Goal: Information Seeking & Learning: Learn about a topic

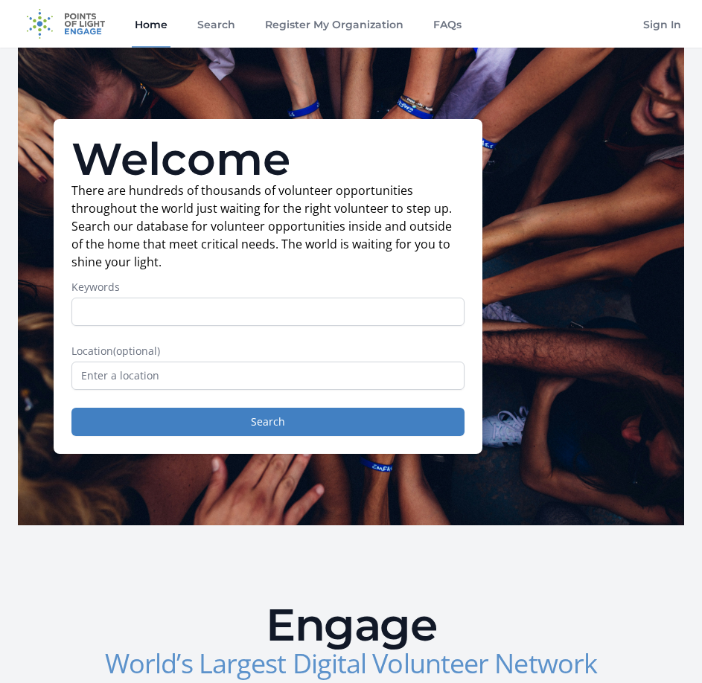
click at [123, 307] on input "Keywords" at bounding box center [267, 312] width 393 height 28
type input "health"
click at [180, 371] on input "text" at bounding box center [267, 376] width 393 height 28
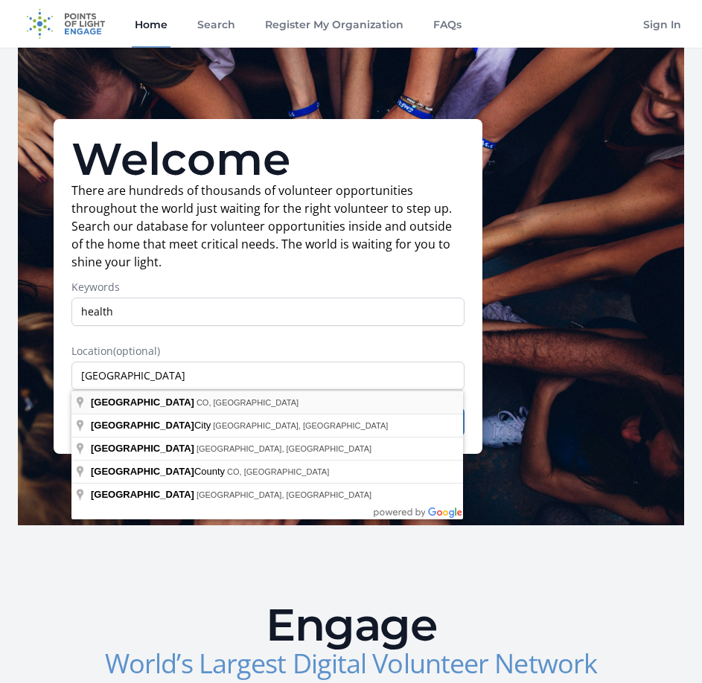
type input "Denver, CO, USA"
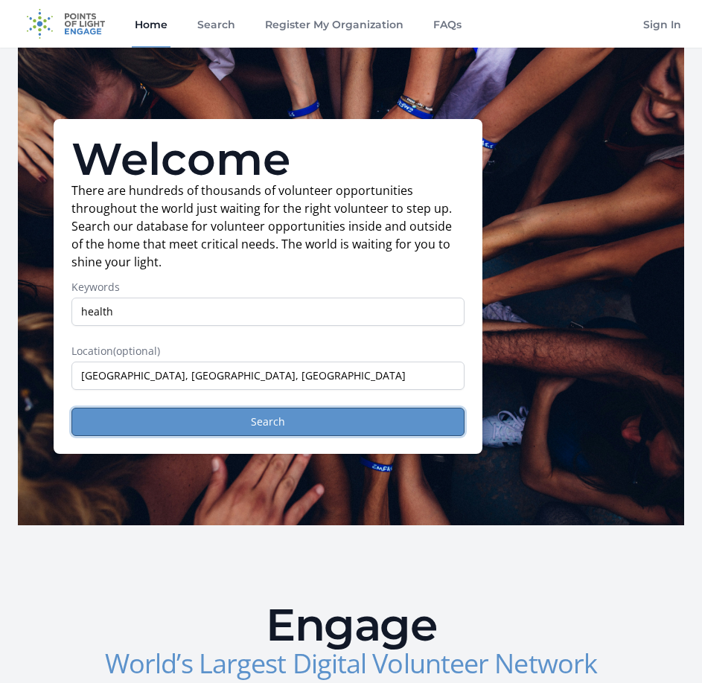
click at [361, 413] on button "Search" at bounding box center [267, 422] width 393 height 28
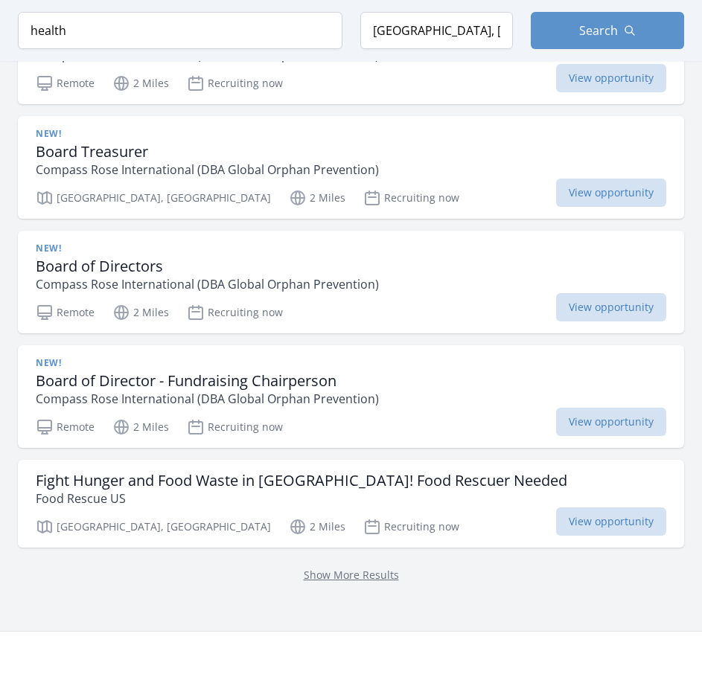
scroll to position [1861, 0]
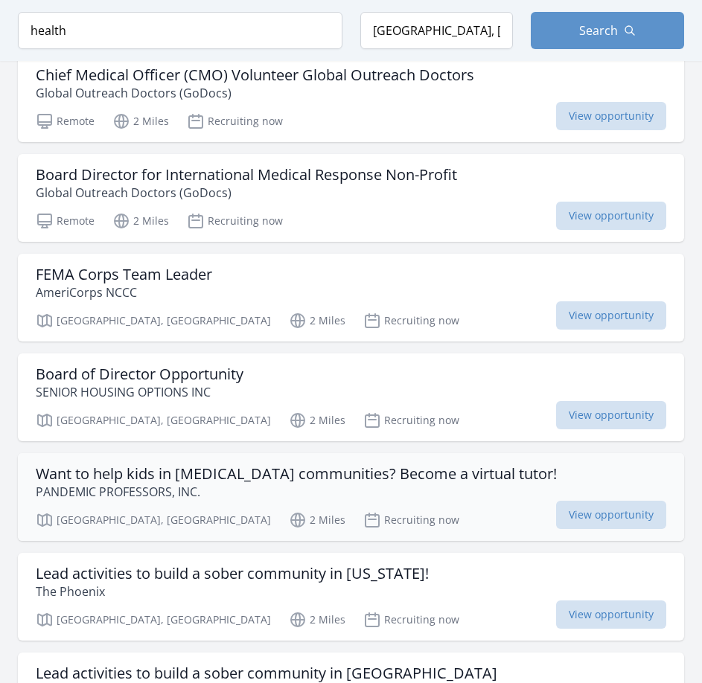
scroll to position [3350, 0]
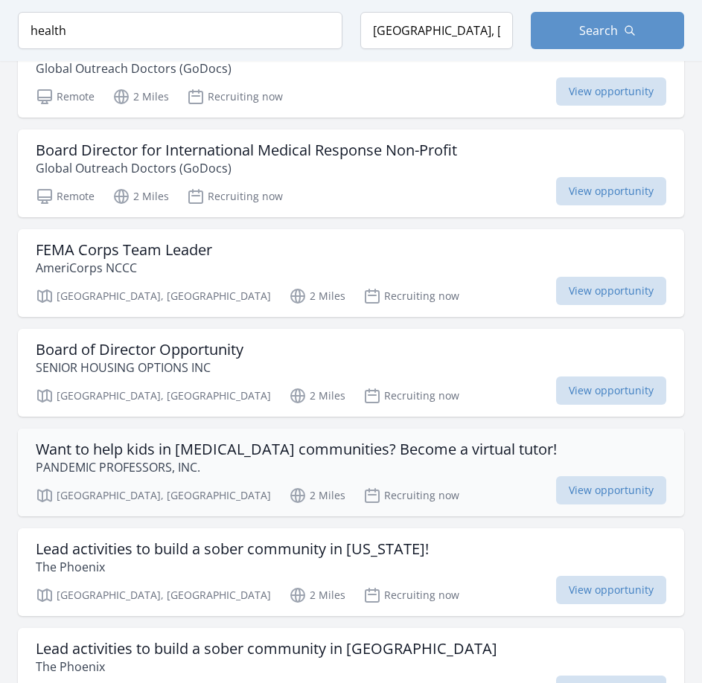
click at [433, 482] on div "Denver, CO 2 Miles Recruiting now View opportunity" at bounding box center [351, 493] width 631 height 22
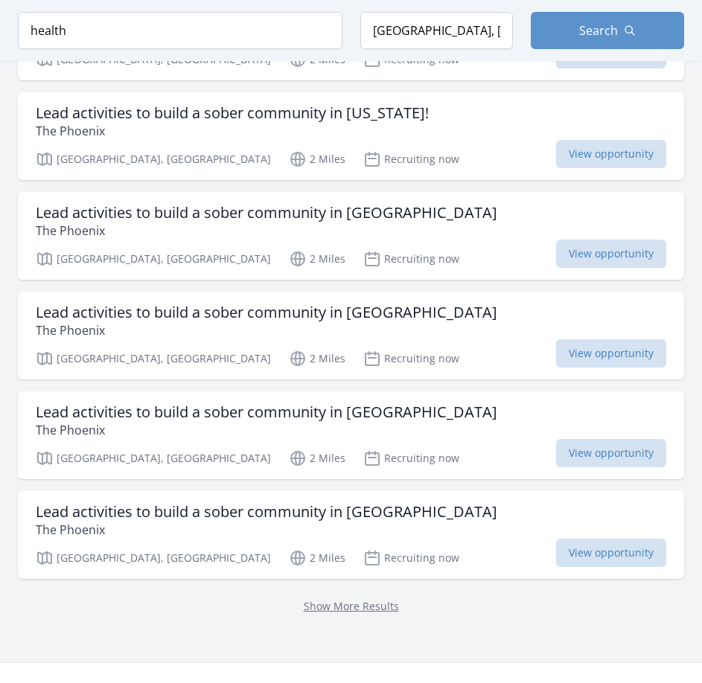
scroll to position [3797, 0]
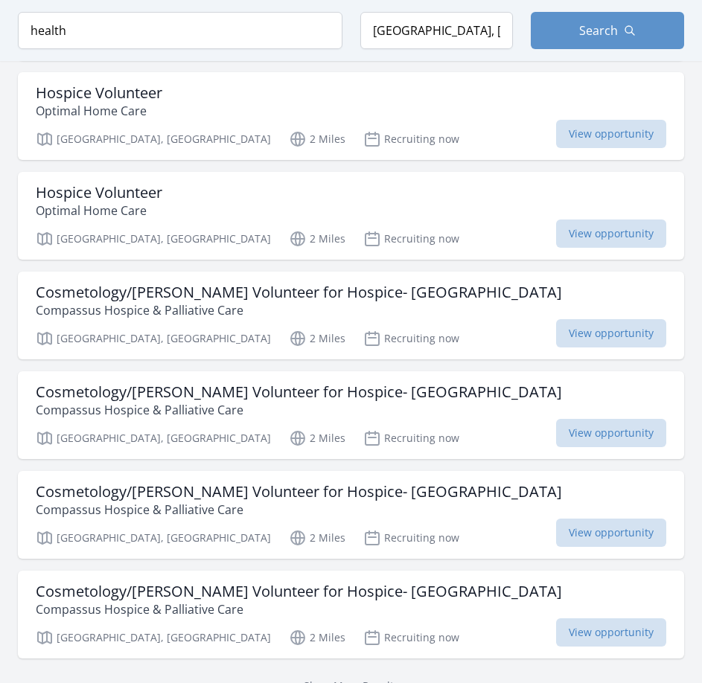
scroll to position [5881, 0]
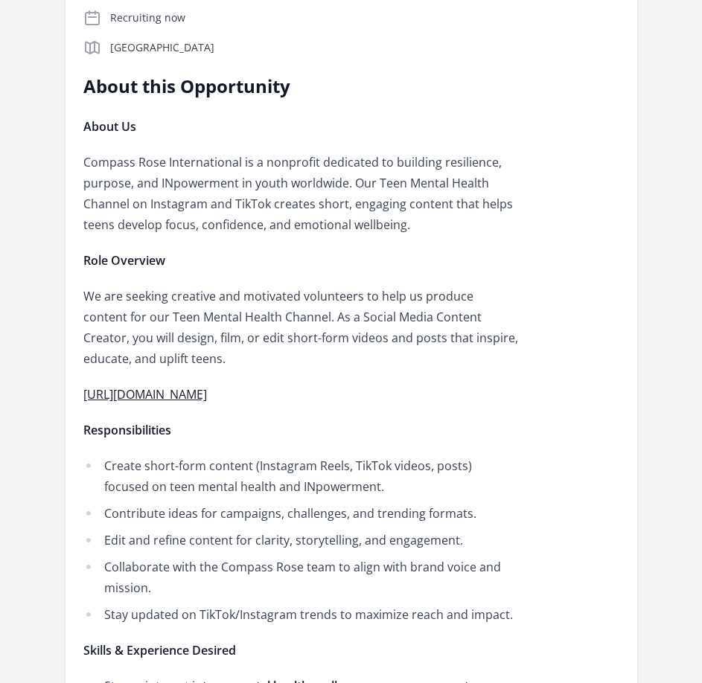
scroll to position [447, 0]
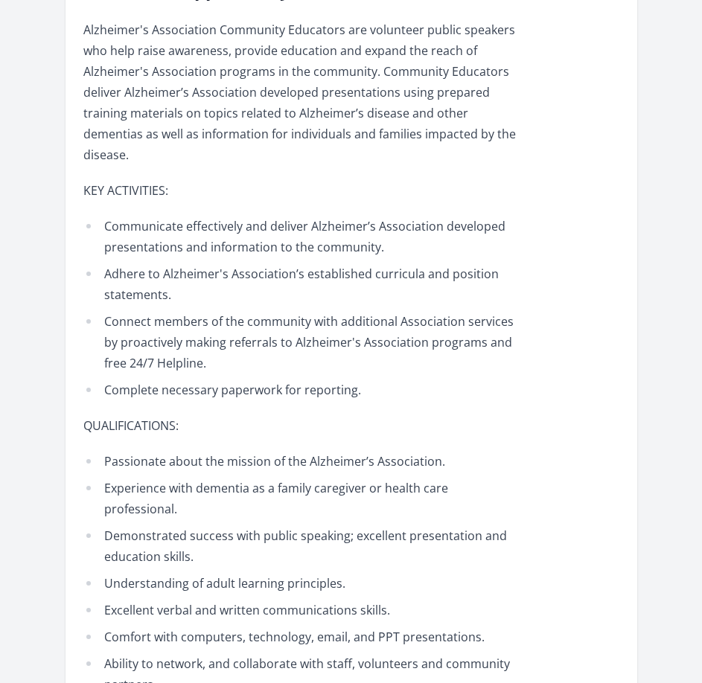
scroll to position [521, 0]
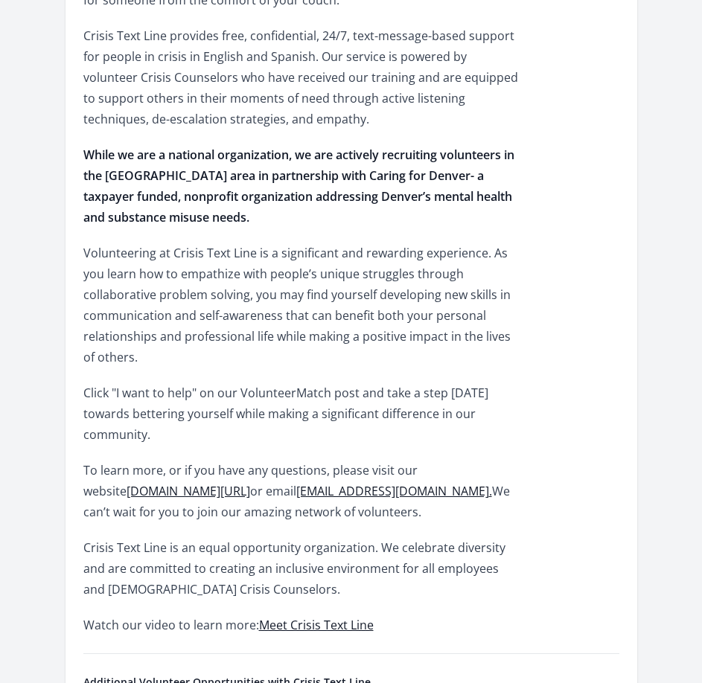
scroll to position [670, 0]
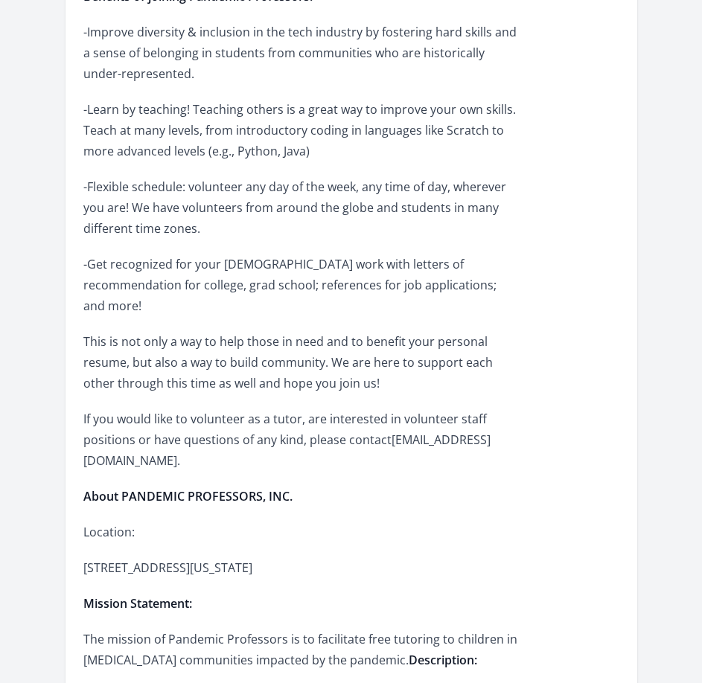
scroll to position [2084, 0]
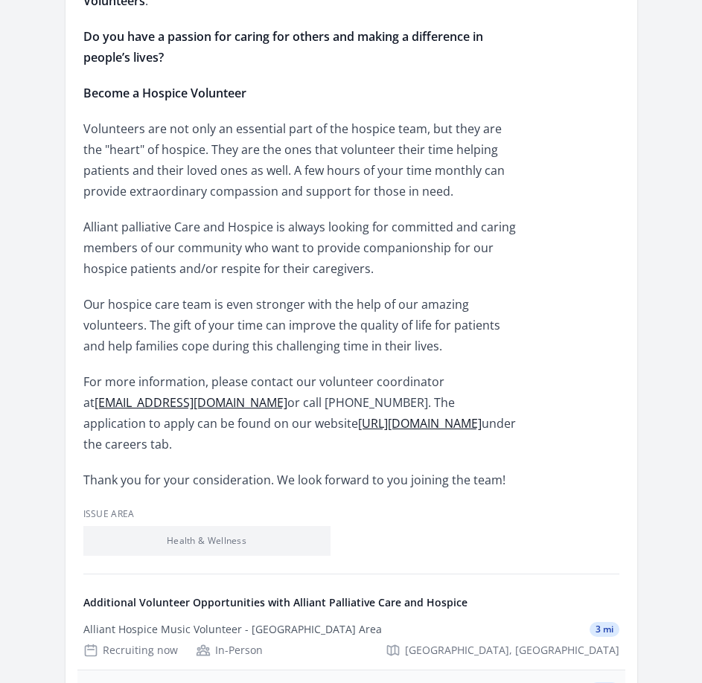
scroll to position [298, 0]
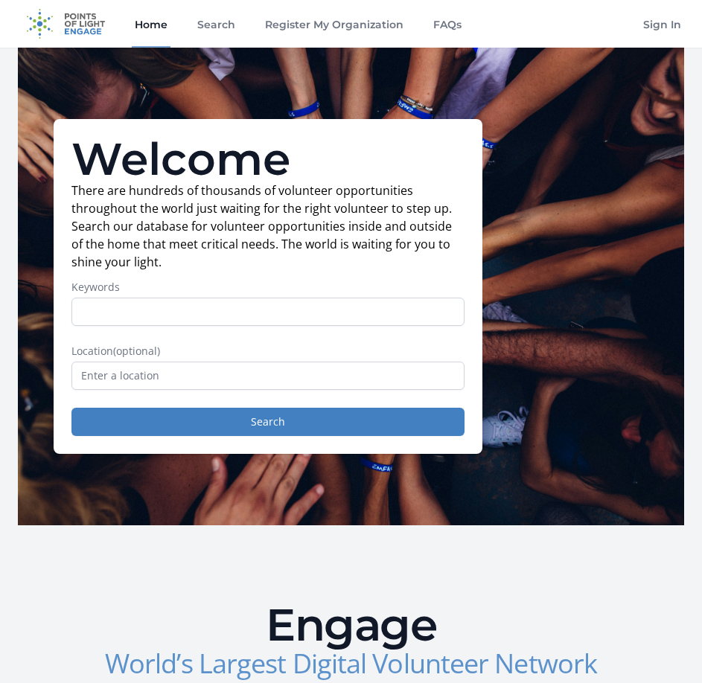
click at [140, 315] on input "Keywords" at bounding box center [267, 312] width 393 height 28
type input "health education"
drag, startPoint x: 173, startPoint y: 406, endPoint x: 150, endPoint y: 387, distance: 29.1
click at [171, 406] on form "Keywords health education Location (optional) Search" at bounding box center [267, 358] width 393 height 156
click at [147, 386] on input "text" at bounding box center [267, 376] width 393 height 28
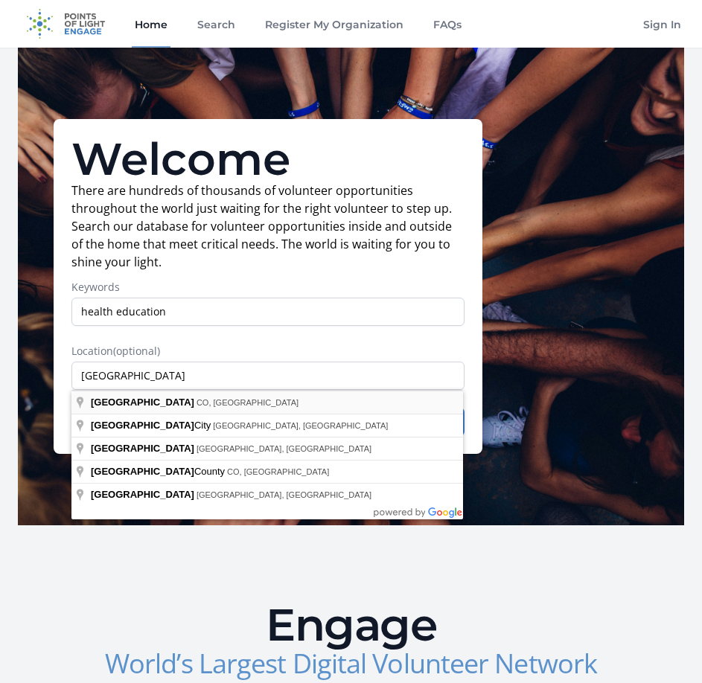
type input "Denver, CO, USA"
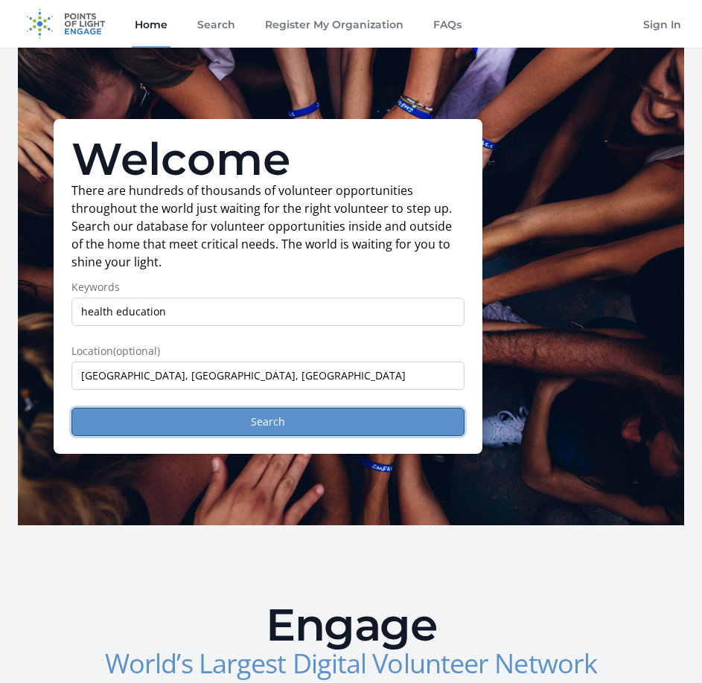
click at [188, 424] on button "Search" at bounding box center [267, 422] width 393 height 28
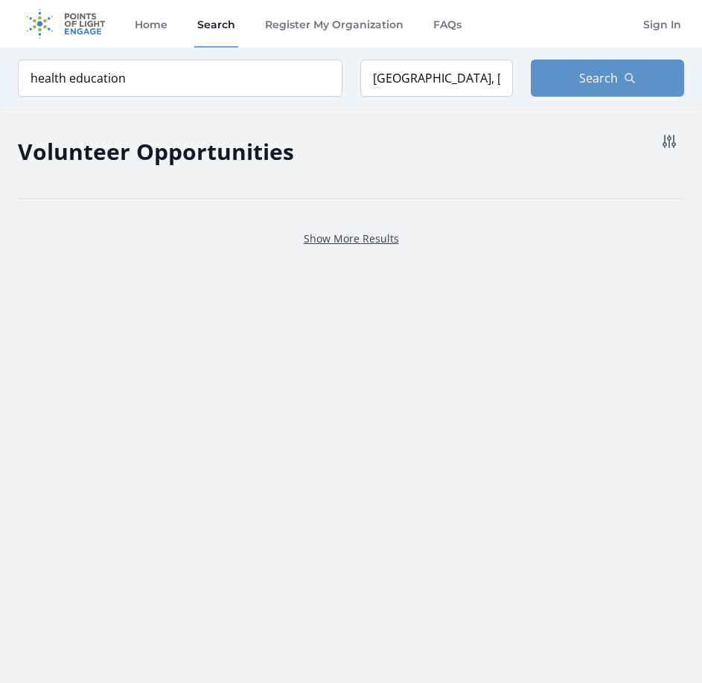
click at [359, 236] on link "Show More Results" at bounding box center [351, 239] width 95 height 14
drag, startPoint x: 139, startPoint y: 74, endPoint x: 68, endPoint y: 79, distance: 70.9
click at [68, 79] on input "health education" at bounding box center [180, 78] width 325 height 37
click button "submit" at bounding box center [0, 0] width 0 height 0
click at [234, 81] on input "health" at bounding box center [180, 78] width 325 height 37
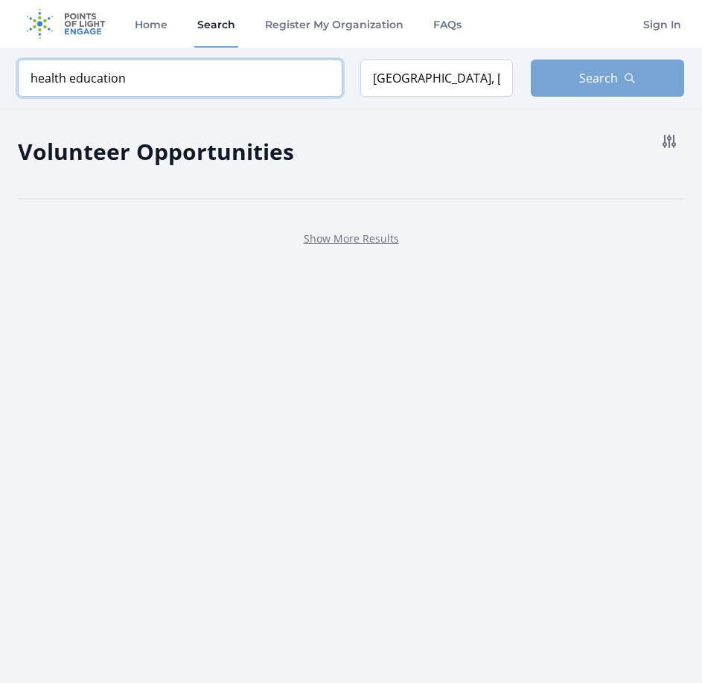
type input "health education"
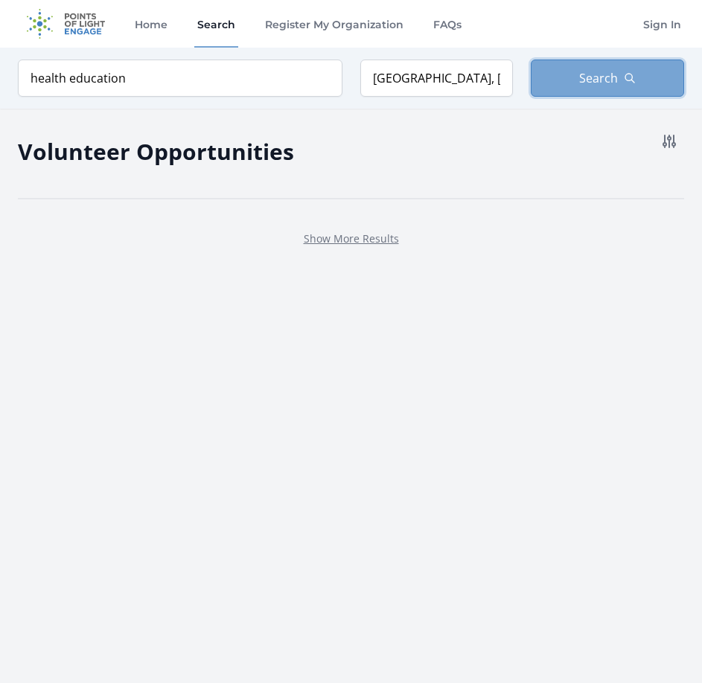
click at [557, 89] on button "Search" at bounding box center [607, 78] width 153 height 37
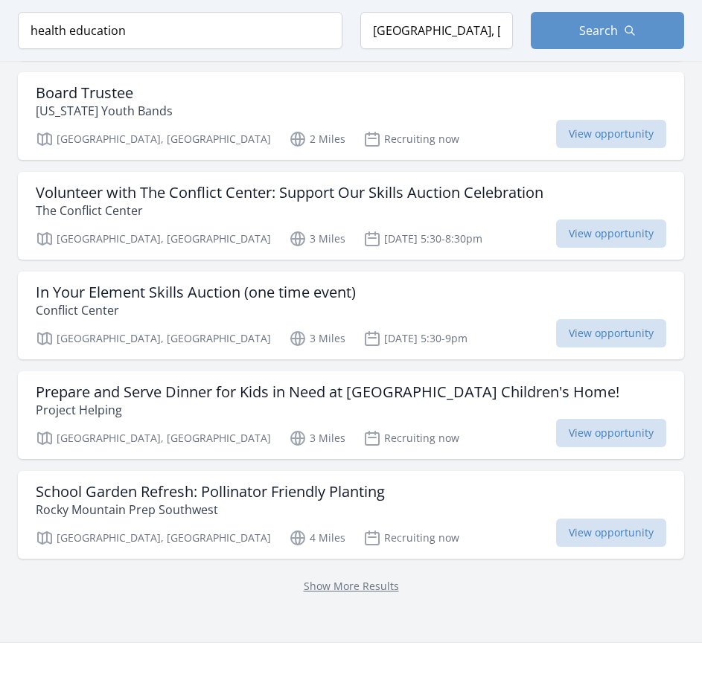
scroll to position [1712, 0]
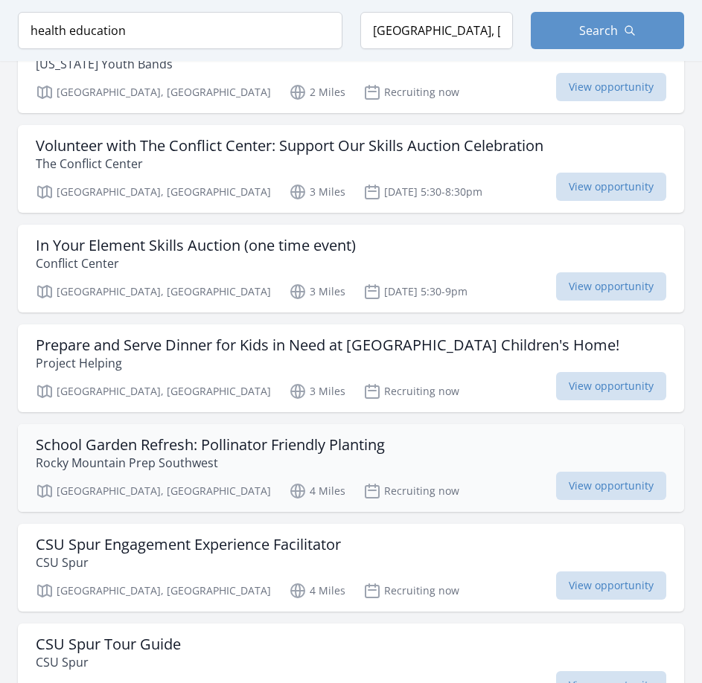
scroll to position [1861, 0]
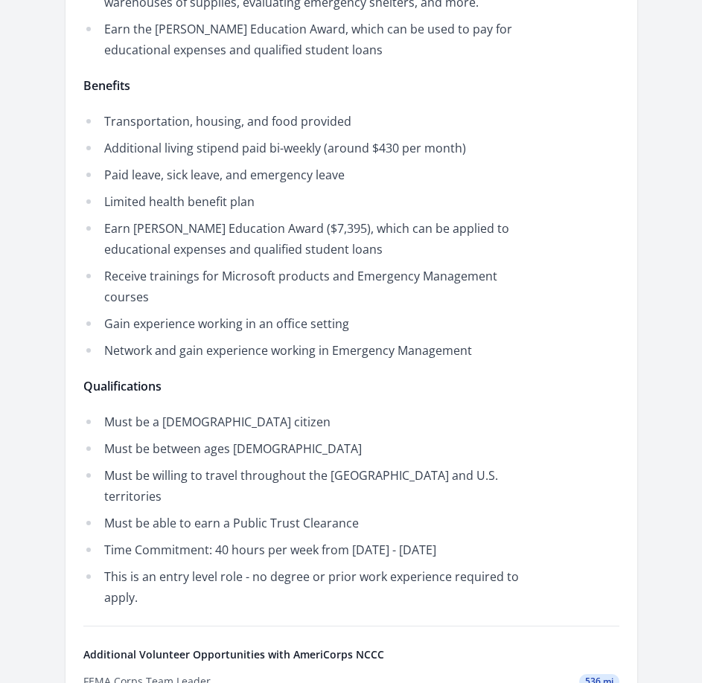
scroll to position [670, 0]
